Goal: Check status

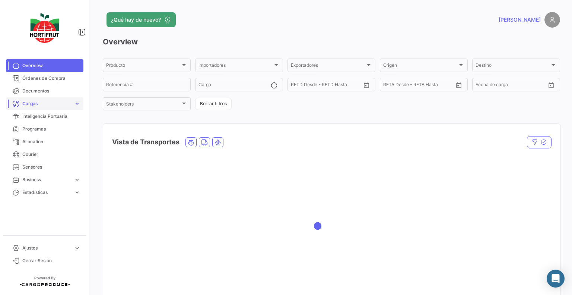
click at [42, 103] on span "Cargas" at bounding box center [46, 103] width 48 height 7
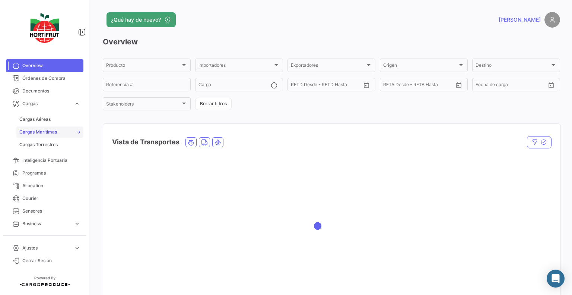
click at [44, 132] on span "Cargas Marítimas" at bounding box center [38, 131] width 38 height 7
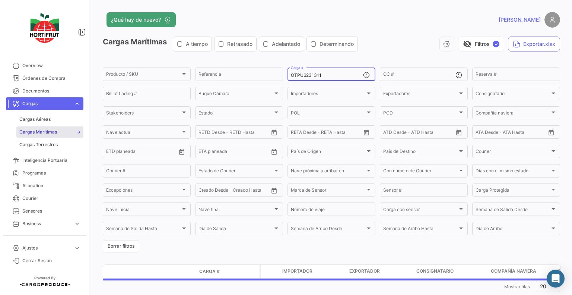
click at [329, 78] on div "OTPU6231311 Carga #" at bounding box center [327, 73] width 72 height 15
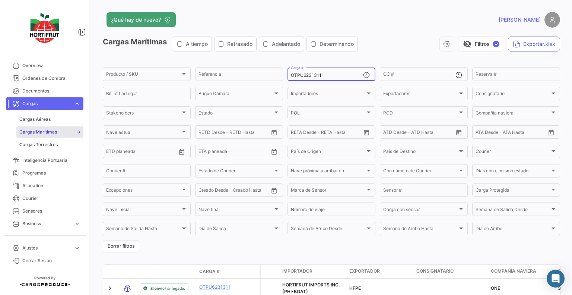
click at [329, 78] on div "OTPU6231311 Carga #" at bounding box center [327, 73] width 72 height 15
drag, startPoint x: 328, startPoint y: 77, endPoint x: 258, endPoint y: 72, distance: 70.5
click at [0, 0] on div "Producto / SKU Producto / SKU Referencia OTPU6231311 Carga # OC # Reserva # Bil…" at bounding box center [0, 0] width 0 height 0
click at [329, 76] on input "BEAU9710376" at bounding box center [327, 75] width 72 height 5
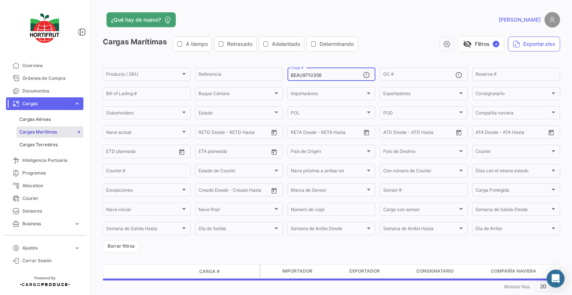
type input "BEAU9710356"
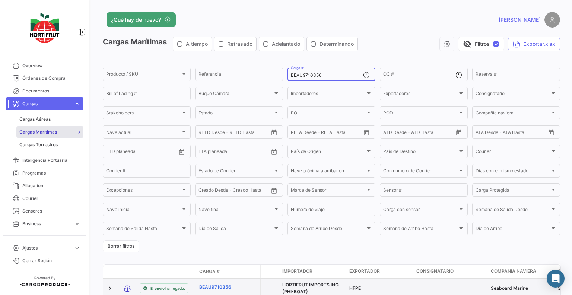
click at [229, 286] on link "BEAU9710356" at bounding box center [218, 286] width 39 height 7
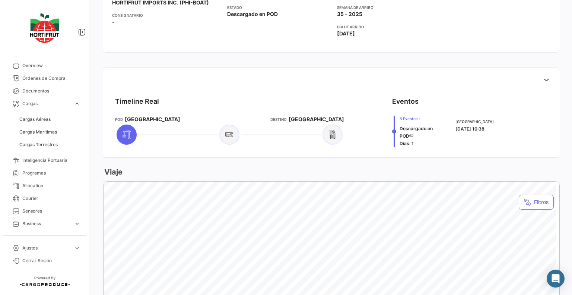
scroll to position [237, 0]
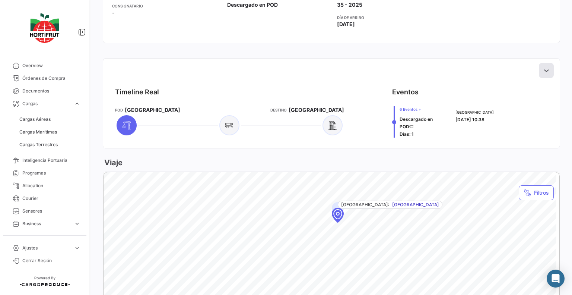
click at [542, 71] on icon at bounding box center [545, 70] width 7 height 7
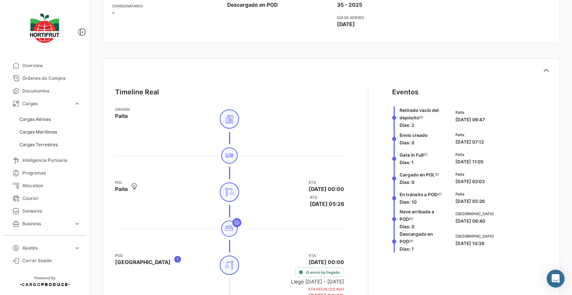
drag, startPoint x: 567, startPoint y: 119, endPoint x: 572, endPoint y: 160, distance: 41.5
click at [572, 164] on div "¿Qué hay de nuevo? [PERSON_NAME] # BEAU9710356 Volver al listado de Cargas Marí…" at bounding box center [331, 147] width 481 height 295
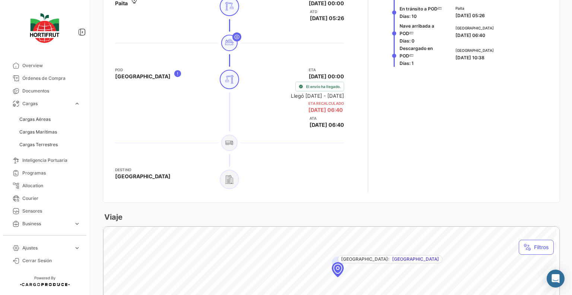
scroll to position [421, 0]
